Goal: Task Accomplishment & Management: Manage account settings

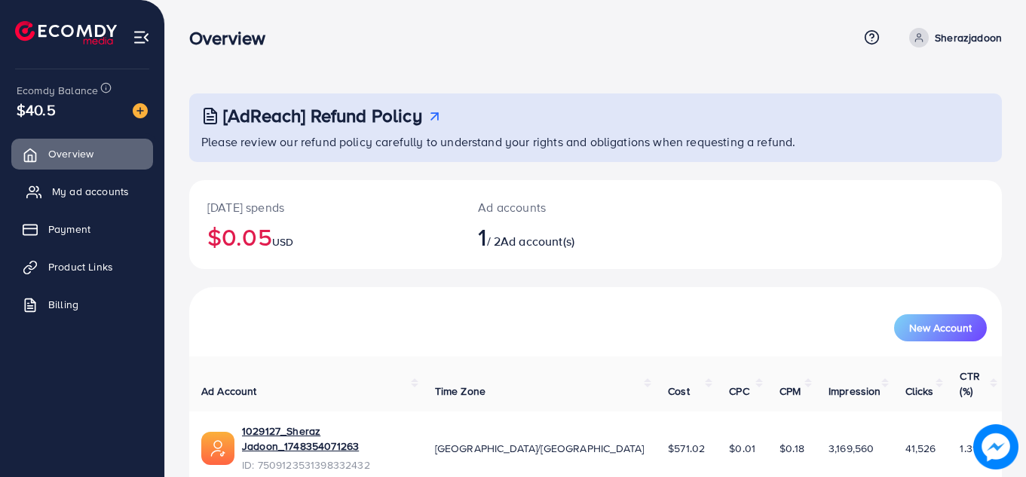
click at [111, 195] on span "My ad accounts" at bounding box center [90, 191] width 77 height 15
